Goal: Information Seeking & Learning: Check status

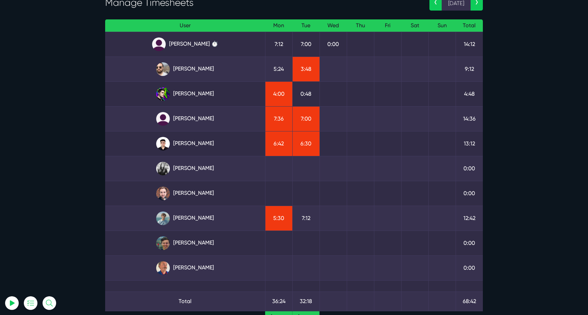
scroll to position [48, 0]
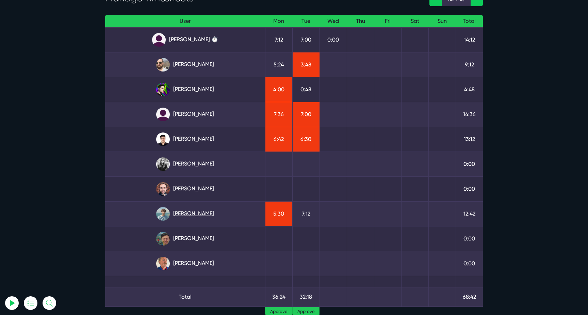
click at [194, 209] on link "Matt Jones" at bounding box center [185, 214] width 149 height 14
click at [189, 67] on link "Gary Purbrick" at bounding box center [185, 65] width 149 height 14
click at [200, 108] on link "Julianne Estras" at bounding box center [185, 115] width 149 height 14
click at [203, 144] on link "Kevin Abelgas" at bounding box center [185, 139] width 149 height 14
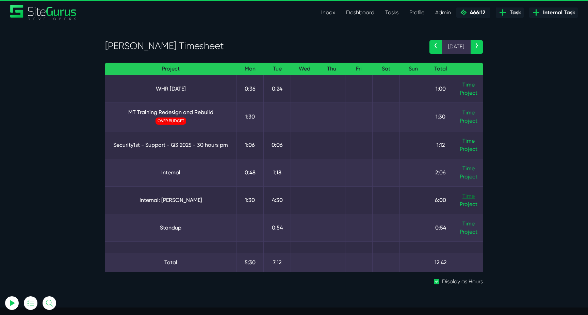
type input "luke@sitegurus.io"
click at [466, 195] on link "Time" at bounding box center [469, 196] width 12 height 6
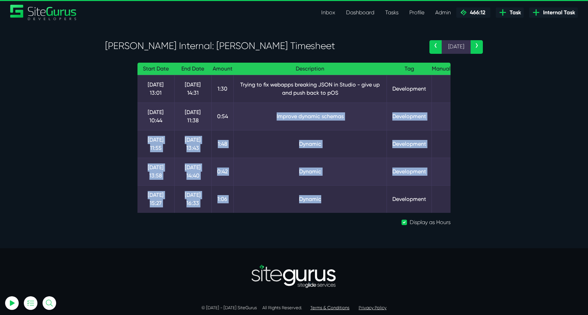
drag, startPoint x: 345, startPoint y: 206, endPoint x: 312, endPoint y: 110, distance: 101.4
click at [312, 110] on tbody "15 Sep 13:01 15 Sep 14:31 1:30 Trying to fix webapps breaking JSON in Studio - …" at bounding box center [294, 144] width 313 height 138
click at [312, 110] on td "Improve dynamic schemas" at bounding box center [309, 116] width 153 height 28
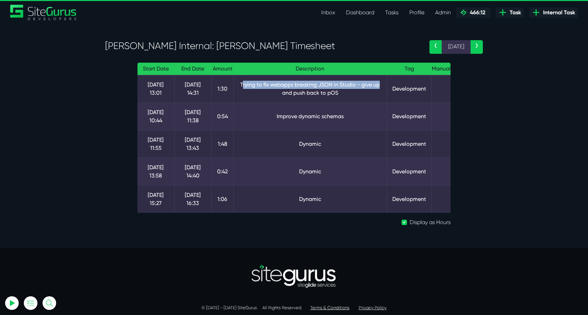
drag, startPoint x: 242, startPoint y: 83, endPoint x: 379, endPoint y: 88, distance: 137.2
click at [379, 88] on td "Trying to fix webapps breaking JSON in Studio - give up and push back to pOS" at bounding box center [309, 89] width 153 height 28
drag, startPoint x: 268, startPoint y: 87, endPoint x: 350, endPoint y: 93, distance: 82.5
click at [350, 93] on td "Trying to fix webapps breaking JSON in Studio - give up and push back to pOS" at bounding box center [309, 89] width 153 height 28
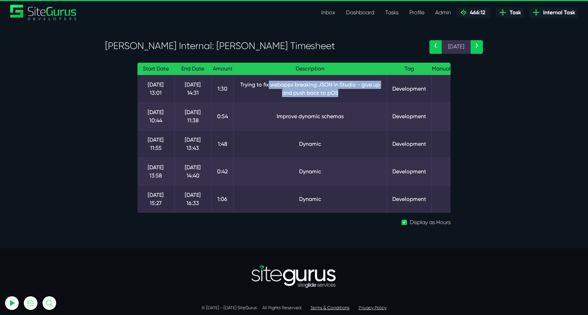
click at [350, 93] on td "Trying to fix webapps breaking JSON in Studio - give up and push back to pOS" at bounding box center [309, 89] width 153 height 28
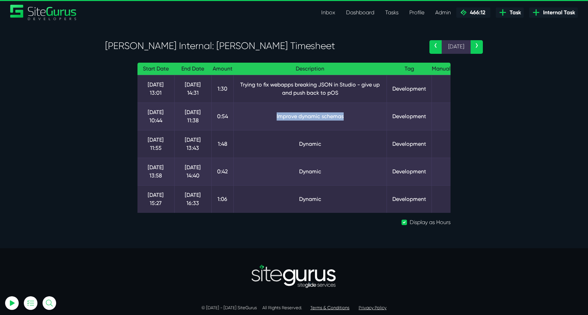
drag, startPoint x: 272, startPoint y: 116, endPoint x: 361, endPoint y: 115, distance: 89.9
click at [362, 115] on td "Improve dynamic schemas" at bounding box center [309, 116] width 153 height 28
click at [361, 115] on td "Improve dynamic schemas" at bounding box center [309, 116] width 153 height 28
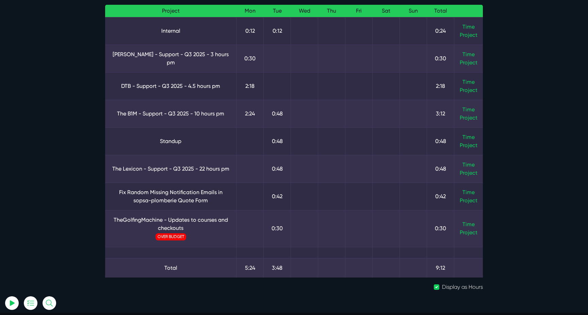
scroll to position [59, 0]
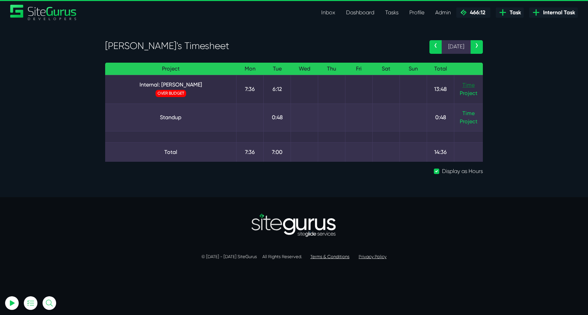
click at [470, 86] on link "Time" at bounding box center [469, 85] width 12 height 6
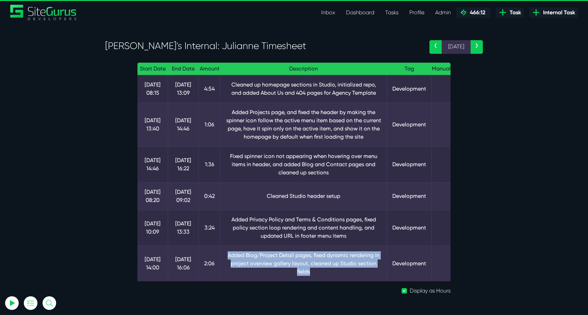
drag, startPoint x: 231, startPoint y: 254, endPoint x: 331, endPoint y: 272, distance: 101.6
click at [331, 272] on td "Added Blog/Project Detail pages, fixed dynamic rendering in project overview ga…" at bounding box center [304, 263] width 166 height 36
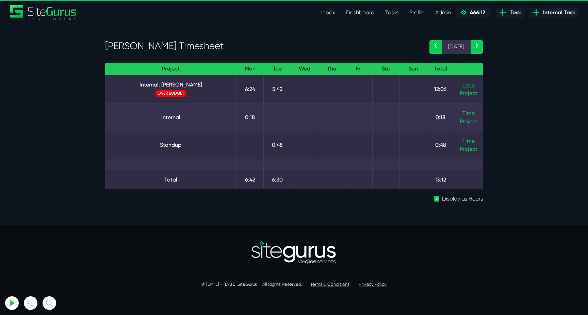
type input "luke@sitegurus.io"
click at [473, 86] on link "Time" at bounding box center [469, 85] width 12 height 6
click at [190, 85] on link "Internal: Kevin" at bounding box center [171, 85] width 120 height 8
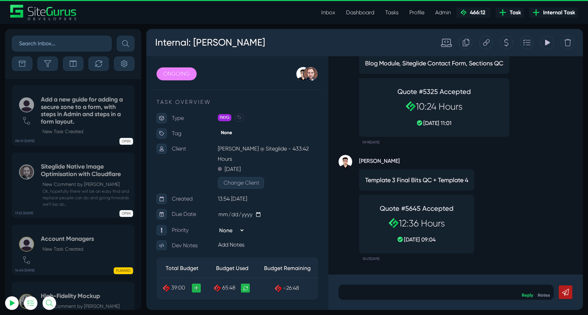
click at [439, 292] on p at bounding box center [446, 292] width 205 height 8
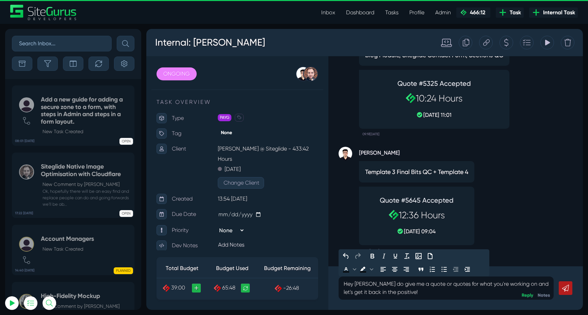
click at [567, 287] on icon at bounding box center [565, 288] width 7 height 7
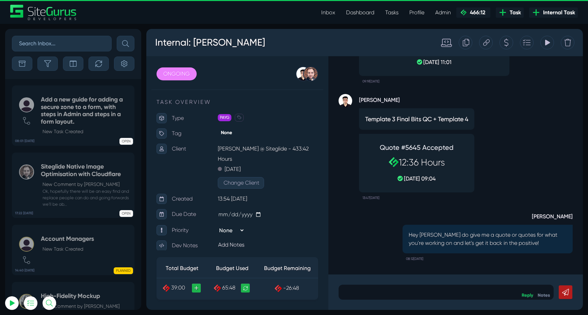
click at [52, 62] on button "button" at bounding box center [47, 63] width 20 height 14
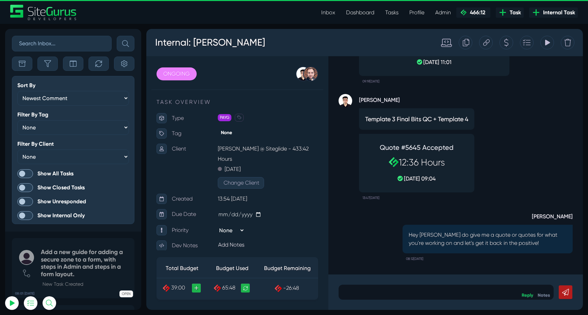
scroll to position [-1636, 0]
click at [20, 167] on form "Sort By Newest Comment Latest Activity Due Date Priority Name Filter By Tag Non…" at bounding box center [73, 150] width 123 height 148
click at [21, 170] on span at bounding box center [25, 173] width 16 height 9
click at [0, 0] on input "Show All Tasks" at bounding box center [0, 0] width 0 height 0
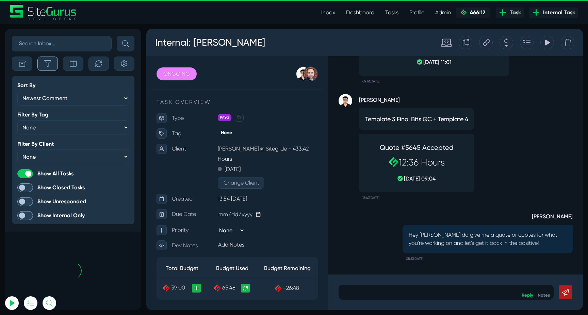
click at [49, 69] on button "button" at bounding box center [47, 63] width 20 height 14
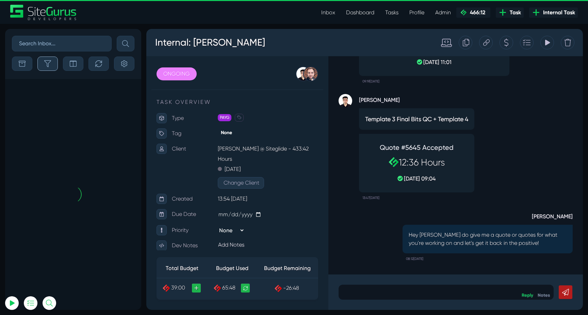
scroll to position [-26979, 0]
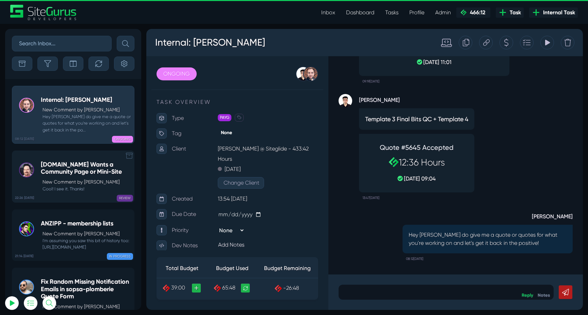
click at [70, 180] on p "New Comment by Michael Clawson" at bounding box center [87, 181] width 88 height 7
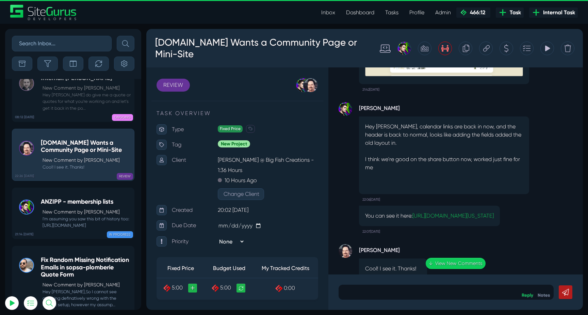
scroll to position [-33, 0]
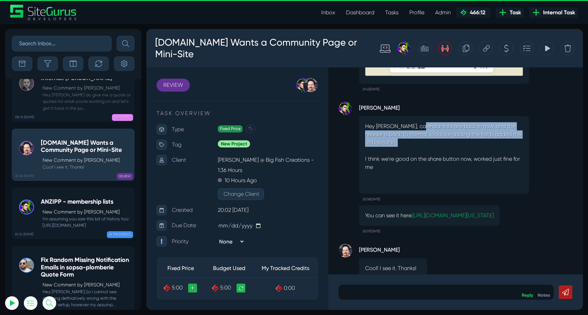
drag, startPoint x: 421, startPoint y: 106, endPoint x: 499, endPoint y: 145, distance: 87.2
click at [499, 145] on p "Hey Micheal, calendar links are back in now, and the header is back to normal, …" at bounding box center [444, 146] width 158 height 49
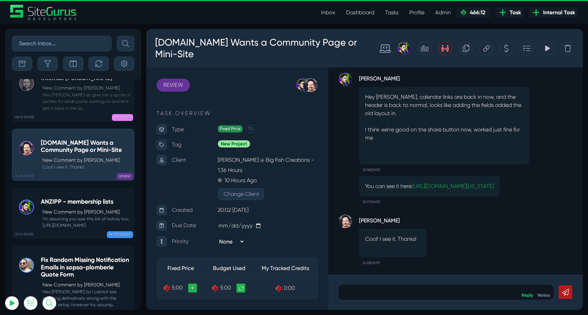
scroll to position [0, 0]
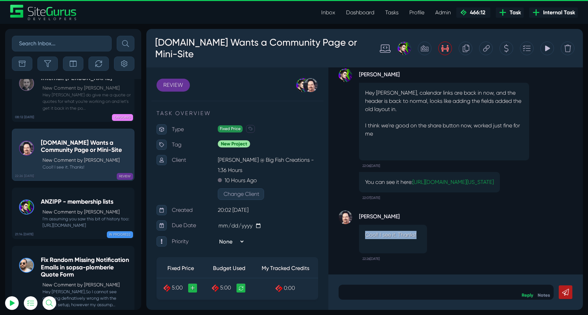
drag, startPoint x: 360, startPoint y: 237, endPoint x: 420, endPoint y: 237, distance: 60.2
click at [420, 237] on div "Cool! I see it. Thanks!" at bounding box center [393, 239] width 68 height 29
click at [437, 237] on div "Michael Clawson Cool! I see it. Thanks! 22:26, September 16 2025" at bounding box center [456, 233] width 234 height 61
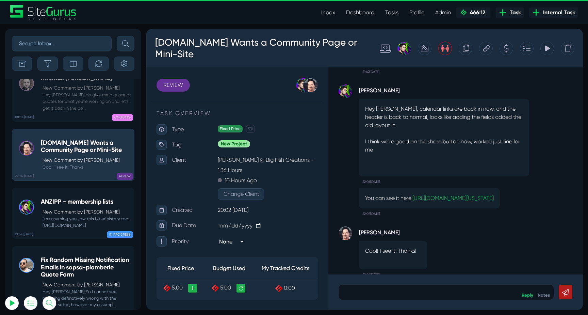
scroll to position [-16, 0]
click at [50, 215] on small "I'm assuming you saw this bit of history too: https://www.youtube.com/watch?v=I…" at bounding box center [86, 221] width 90 height 13
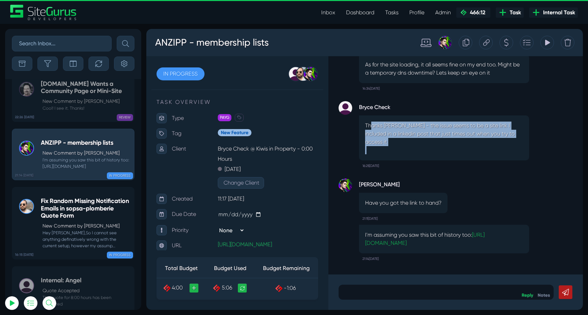
drag, startPoint x: 392, startPoint y: 137, endPoint x: 498, endPoint y: 159, distance: 108.4
click at [498, 159] on div "Thanks Josh - the issue seems to be a site link I included in a linkedin post t…" at bounding box center [444, 137] width 170 height 45
click at [498, 158] on div "Thanks Josh - the issue seems to be a site link I included in a linkedin post t…" at bounding box center [444, 137] width 170 height 45
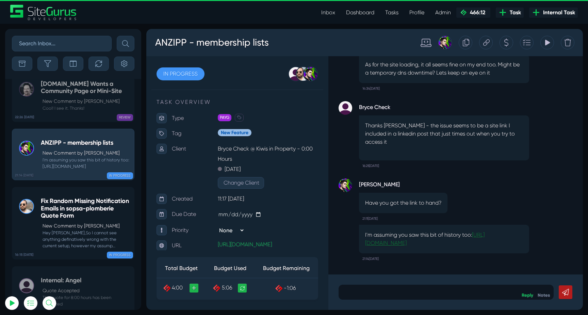
click at [439, 243] on link "https://www.youtube.com/watch?v=IiDG_-hKSfo" at bounding box center [424, 238] width 119 height 15
click at [60, 197] on div "Fix Random Missing Notification Emails in sopsa-plomberie Quote Form New Commen…" at bounding box center [86, 222] width 90 height 51
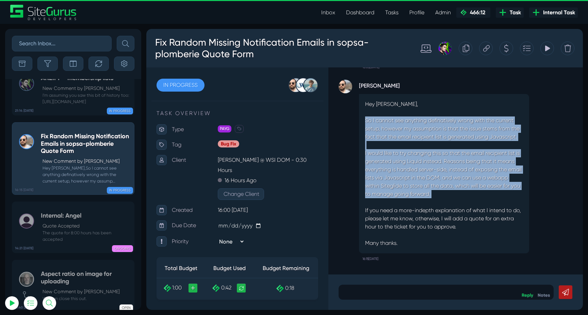
drag, startPoint x: 365, startPoint y: 121, endPoint x: 477, endPoint y: 198, distance: 136.1
click at [477, 198] on p "Hey Gilbert, So I cannot see anything definatively wrong with the current setup…" at bounding box center [444, 173] width 158 height 147
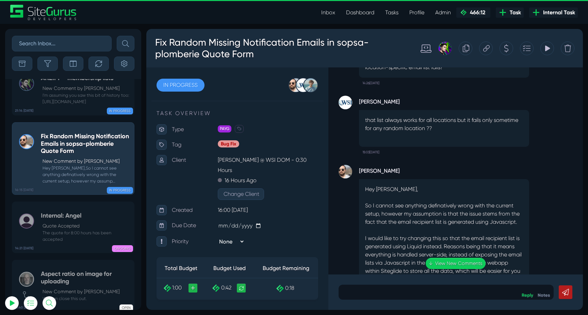
scroll to position [-84, 0]
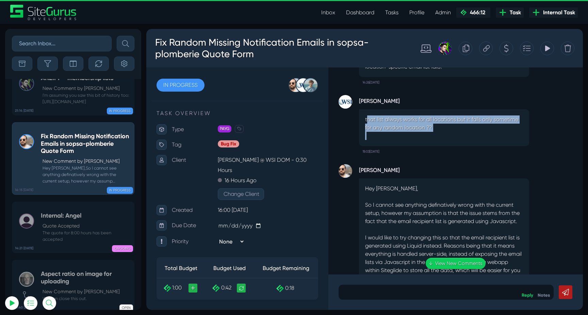
drag, startPoint x: 370, startPoint y: 121, endPoint x: 476, endPoint y: 135, distance: 107.1
click at [476, 135] on div "that list always works for all locations but it fails only sometime for any ran…" at bounding box center [444, 127] width 170 height 37
click at [476, 135] on p at bounding box center [444, 136] width 158 height 8
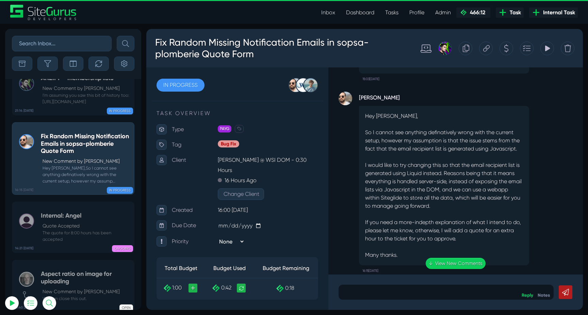
scroll to position [0, 0]
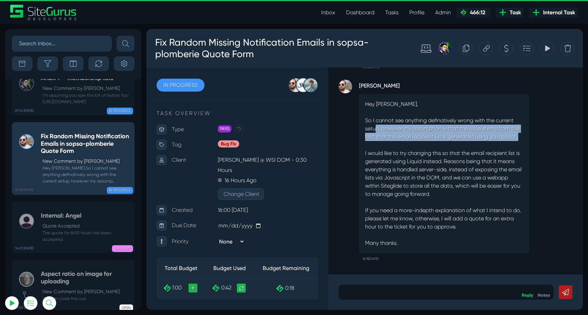
drag, startPoint x: 377, startPoint y: 129, endPoint x: 503, endPoint y: 141, distance: 126.5
click at [503, 141] on p "Hey Gilbert, So I cannot see anything definatively wrong with the current setup…" at bounding box center [444, 173] width 158 height 147
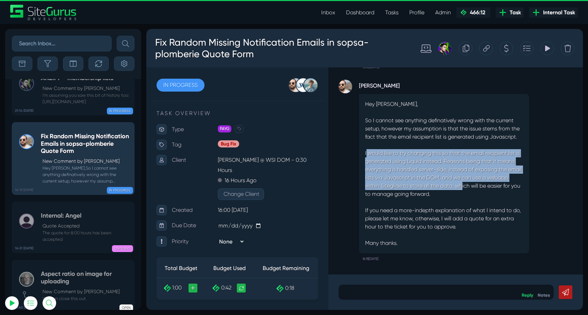
drag, startPoint x: 367, startPoint y: 154, endPoint x: 487, endPoint y: 188, distance: 124.8
click at [487, 188] on p "Hey Gilbert, So I cannot see anything definatively wrong with the current setup…" at bounding box center [444, 173] width 158 height 147
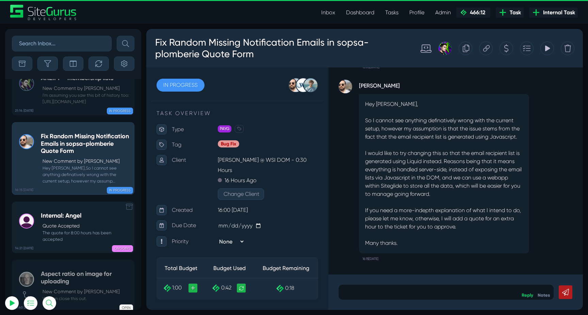
click at [74, 229] on small "The quote for 8:00 hours has been accepted" at bounding box center [86, 235] width 90 height 13
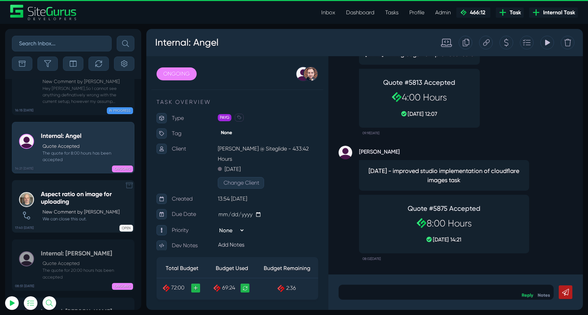
click at [61, 208] on p "New Comment by Devon Reehl" at bounding box center [87, 211] width 88 height 7
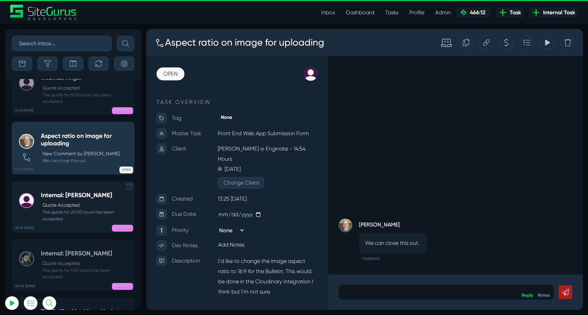
click at [53, 201] on p "Quote Accepted" at bounding box center [87, 204] width 88 height 7
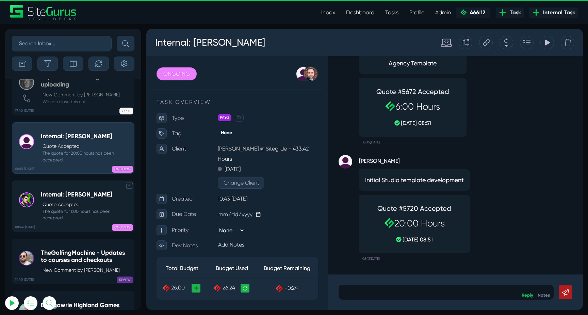
click at [58, 201] on p "Quote Accepted" at bounding box center [87, 204] width 88 height 7
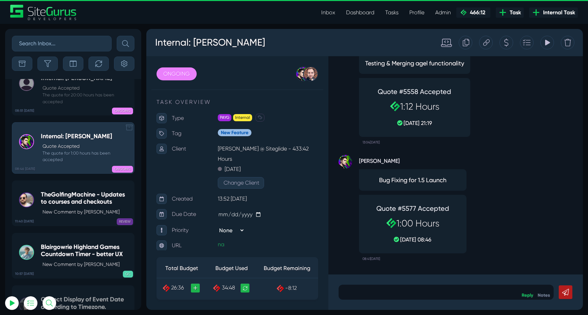
click at [58, 191] on h5 "TheGolfingMachine - Updates to courses and checkouts" at bounding box center [86, 198] width 90 height 15
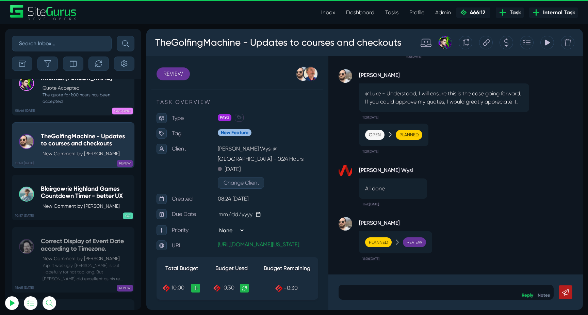
click at [58, 185] on div "Blairgowrie Highland Games Countdown Timer - better UX New Comment by Matt Jones" at bounding box center [86, 197] width 90 height 25
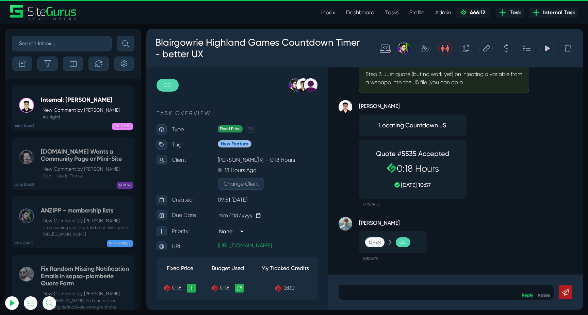
scroll to position [-26966, 0]
click at [57, 120] on link "08:12 17 Sep Internal: Kevin New Comment by Kevin Abelgas Ah, right! ONGOING" at bounding box center [73, 108] width 123 height 45
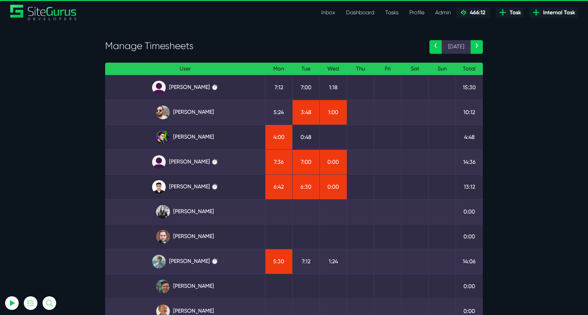
click at [65, 120] on section "Manage Timesheets ‹ 15 Sep › User Mon Tue Wed Thu Fri Sat Sun Total Angel Dagon…" at bounding box center [294, 211] width 588 height 375
